Goal: Navigation & Orientation: Find specific page/section

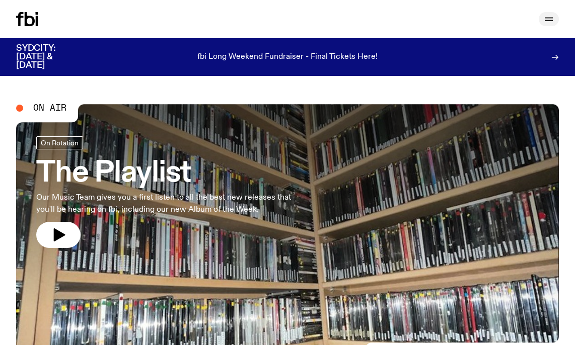
click at [543, 20] on icon "button" at bounding box center [549, 19] width 12 height 12
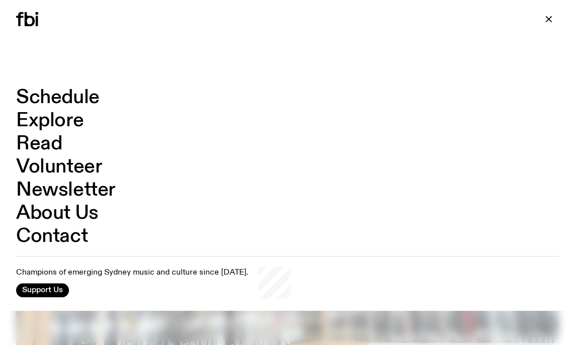
click at [54, 239] on link "Contact" at bounding box center [51, 236] width 71 height 19
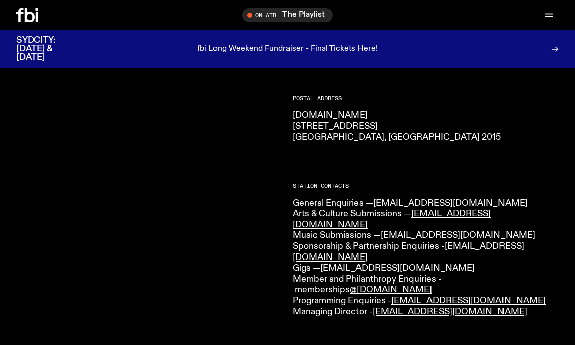
scroll to position [163, 0]
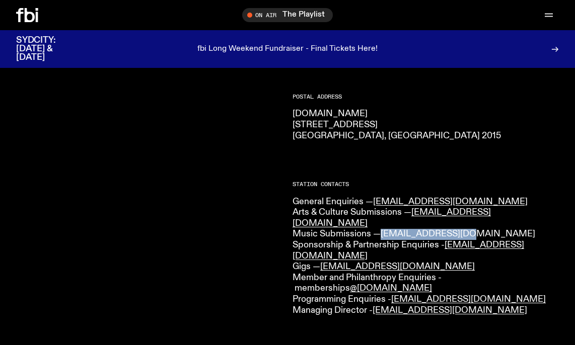
drag, startPoint x: 465, startPoint y: 225, endPoint x: 388, endPoint y: 227, distance: 76.5
click at [385, 227] on p "General Enquiries — [EMAIL_ADDRESS][DOMAIN_NAME] Arts & Culture Submissions — […" at bounding box center [425, 257] width 266 height 120
click at [247, 201] on div at bounding box center [149, 297] width 266 height 623
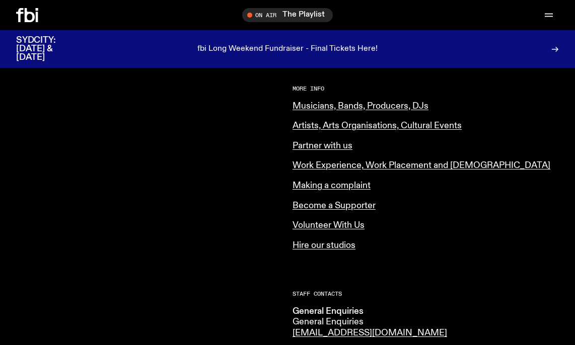
scroll to position [0, 0]
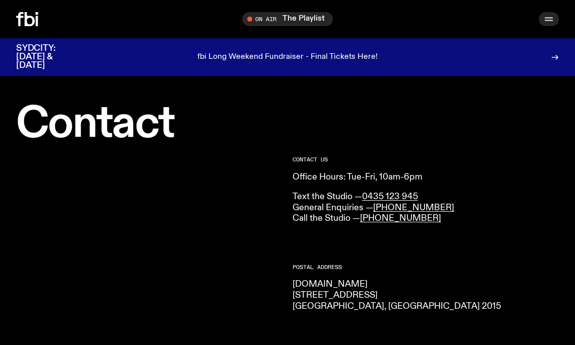
click at [548, 19] on icon "button" at bounding box center [549, 19] width 12 height 12
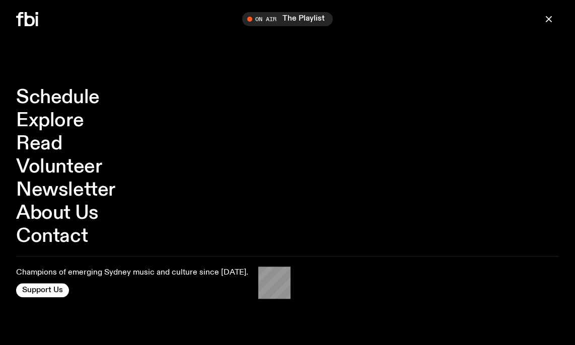
click at [64, 121] on link "Explore" at bounding box center [49, 120] width 67 height 19
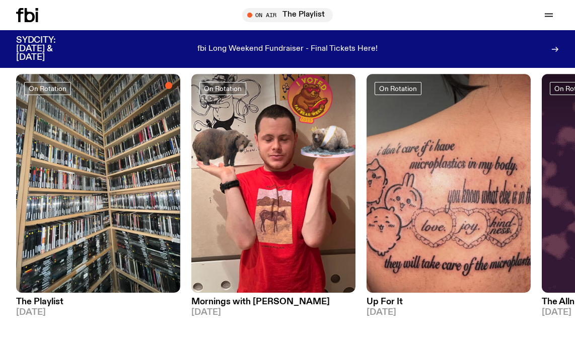
scroll to position [421, 0]
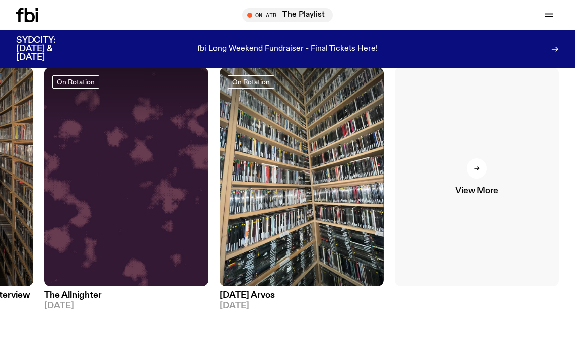
click at [461, 173] on link "View More" at bounding box center [477, 176] width 164 height 219
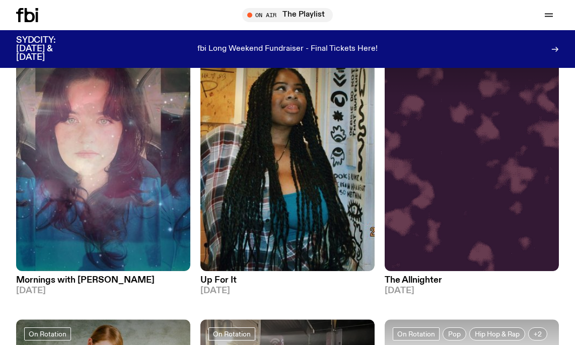
scroll to position [1507, 0]
